Goal: Transaction & Acquisition: Download file/media

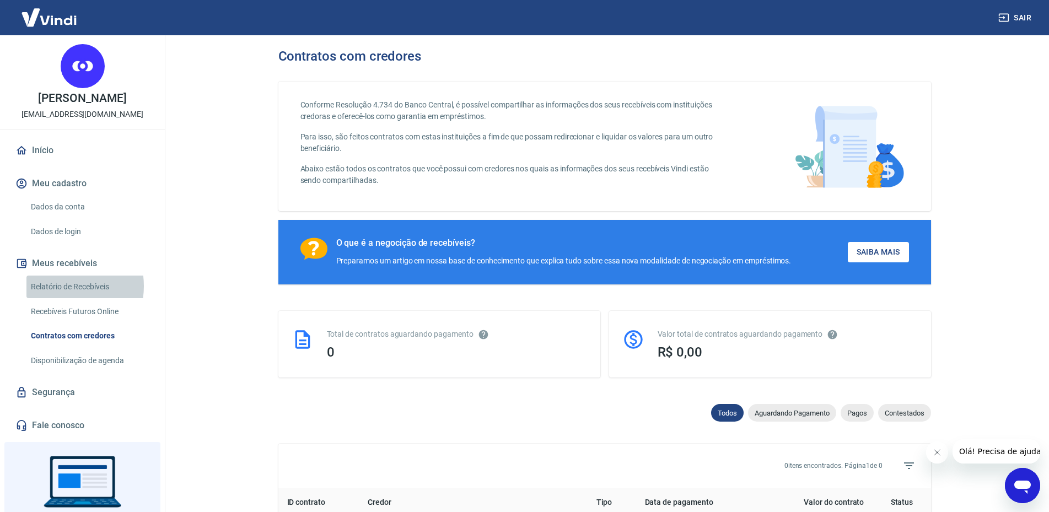
click at [59, 286] on link "Relatório de Recebíveis" at bounding box center [88, 287] width 125 height 23
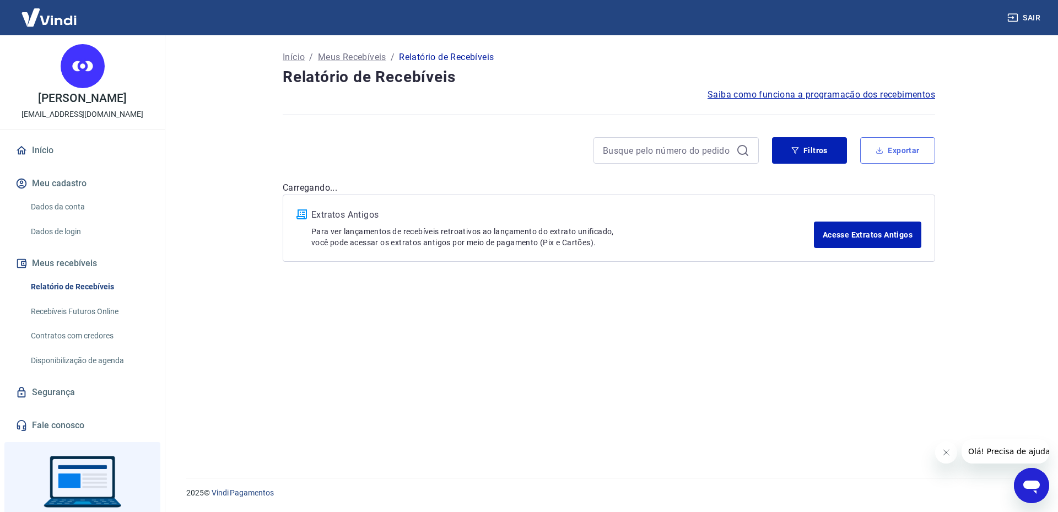
click at [904, 151] on button "Exportar" at bounding box center [897, 150] width 75 height 26
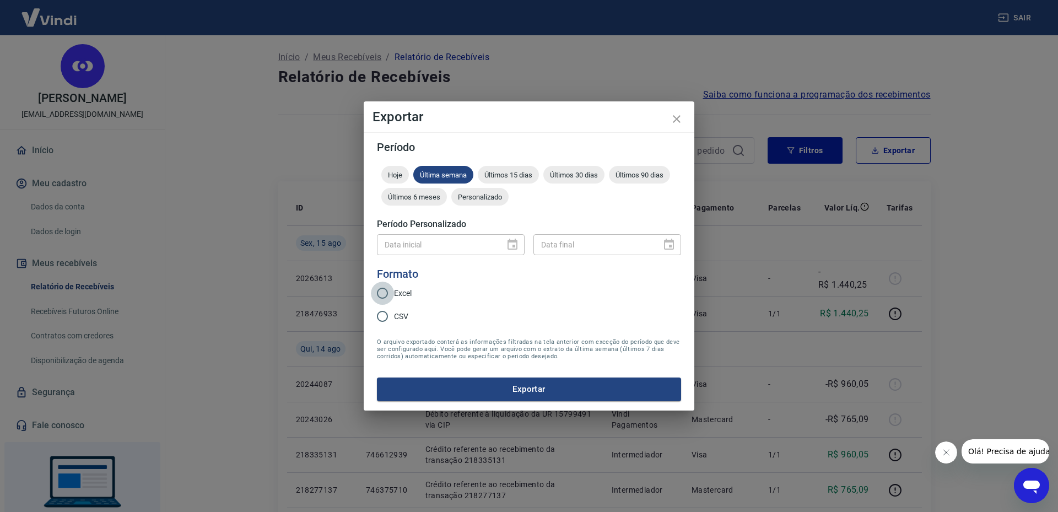
click at [383, 293] on input "Excel" at bounding box center [382, 293] width 23 height 23
radio input "true"
click at [488, 196] on span "Personalizado" at bounding box center [479, 197] width 57 height 8
click at [512, 243] on icon "Choose date" at bounding box center [512, 244] width 13 height 13
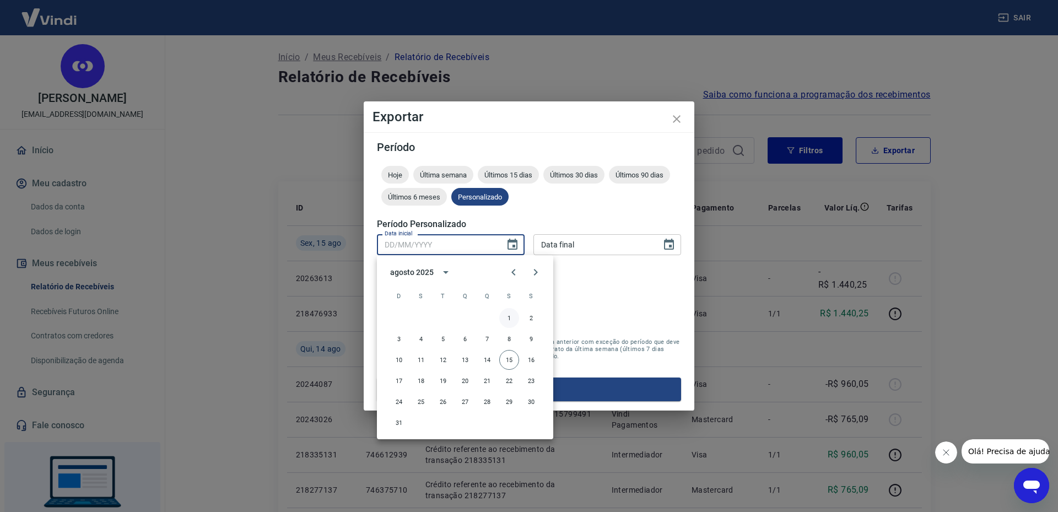
click at [508, 317] on button "1" at bounding box center [509, 318] width 20 height 20
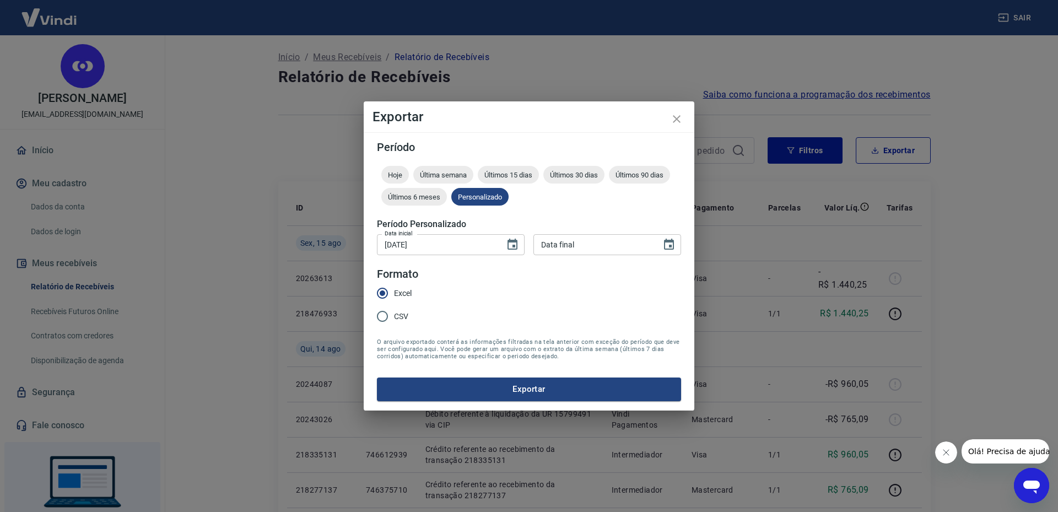
type input "[DATE]"
click at [669, 247] on icon "Choose date" at bounding box center [669, 244] width 10 height 11
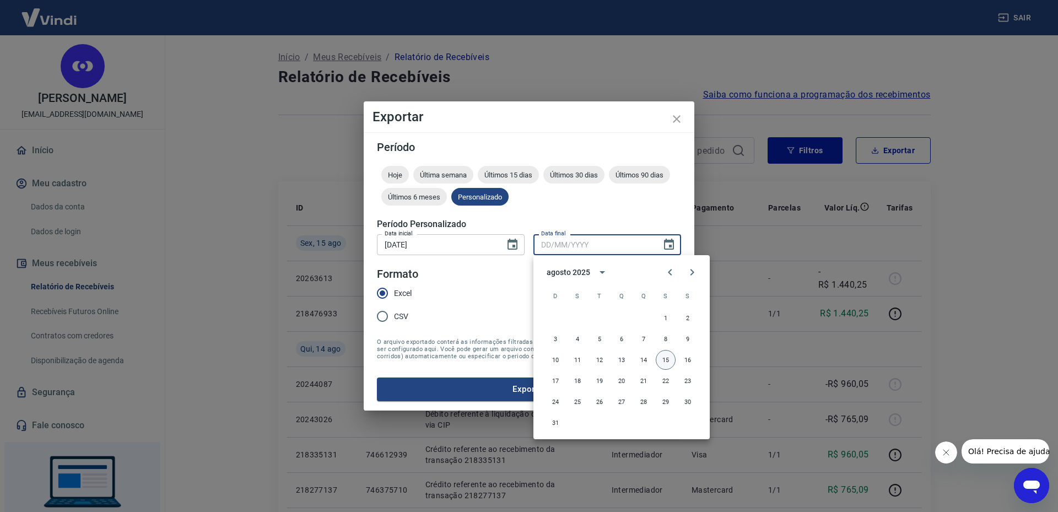
click at [664, 360] on button "15" at bounding box center [666, 360] width 20 height 20
type input "[DATE]"
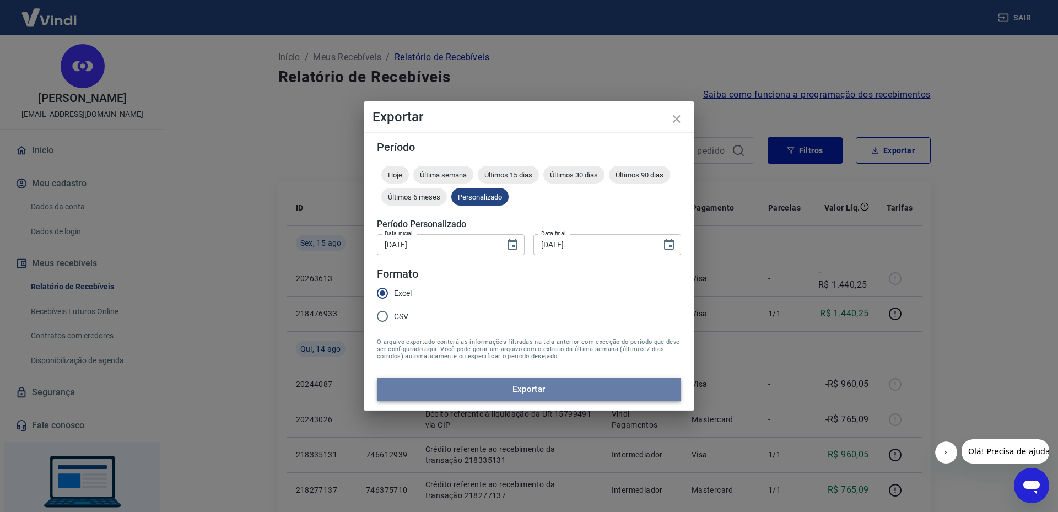
click at [594, 388] on button "Exportar" at bounding box center [529, 389] width 304 height 23
